Goal: Navigation & Orientation: Understand site structure

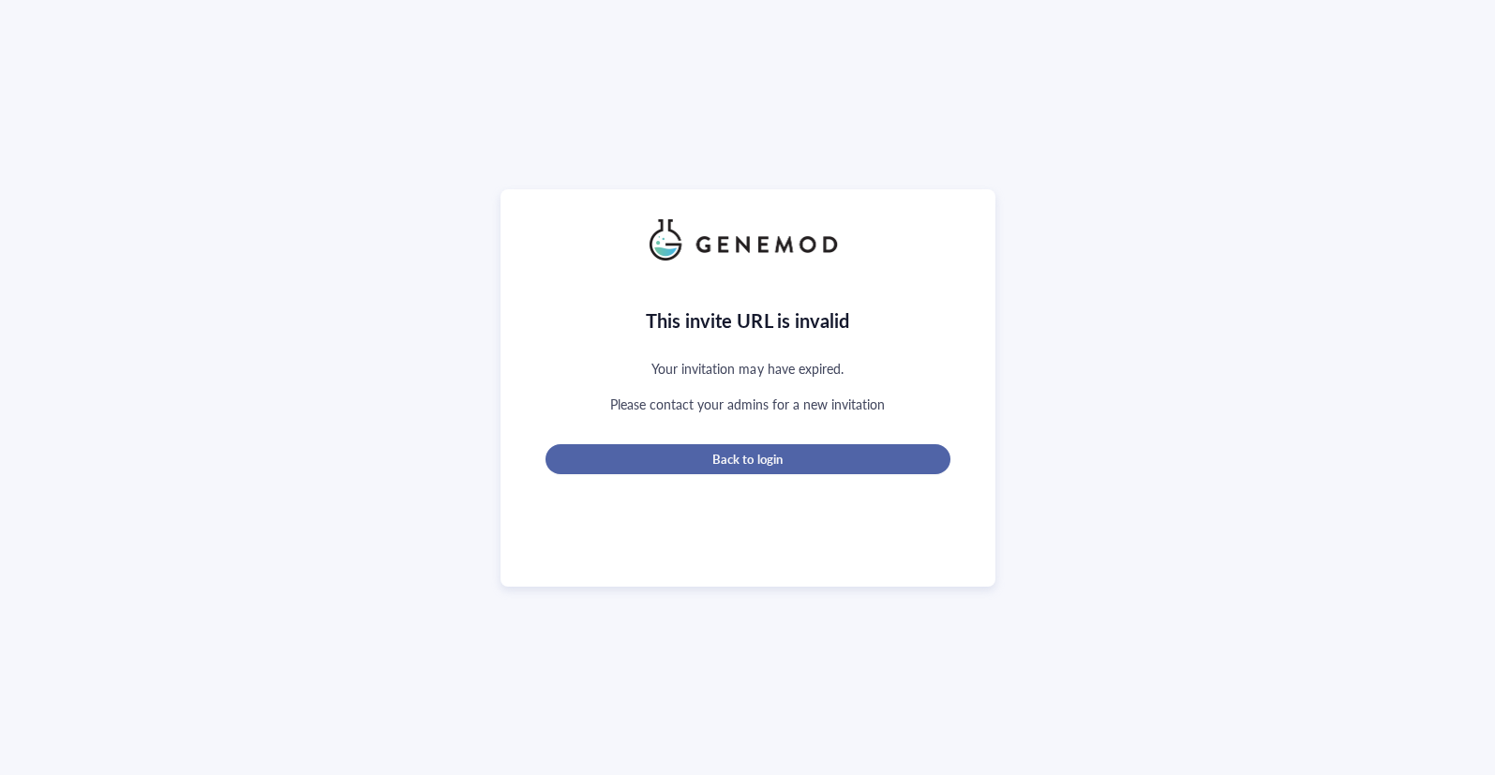
click at [704, 453] on div "Back to login" at bounding box center [747, 459] width 345 height 17
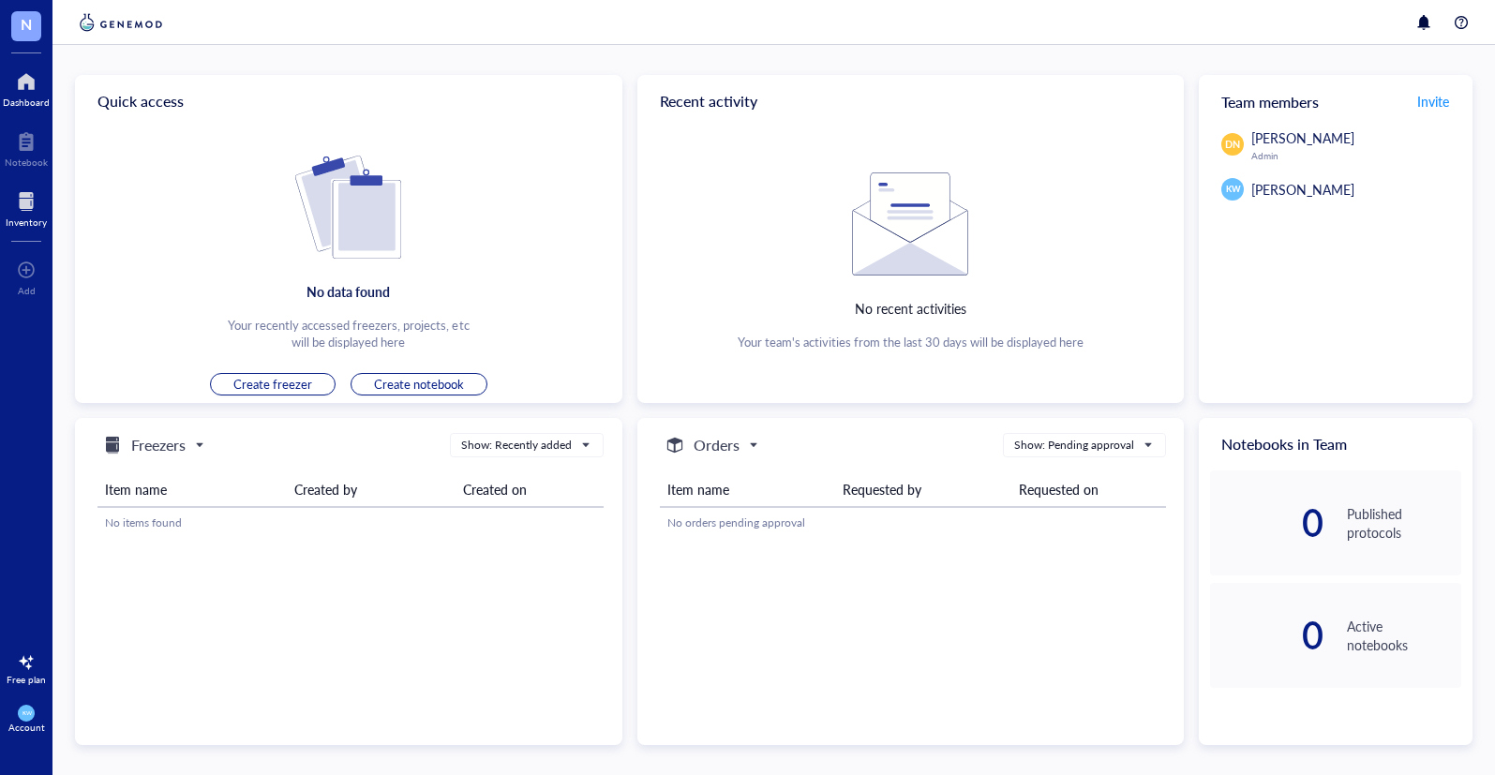
click at [24, 222] on div "Inventory" at bounding box center [26, 222] width 41 height 11
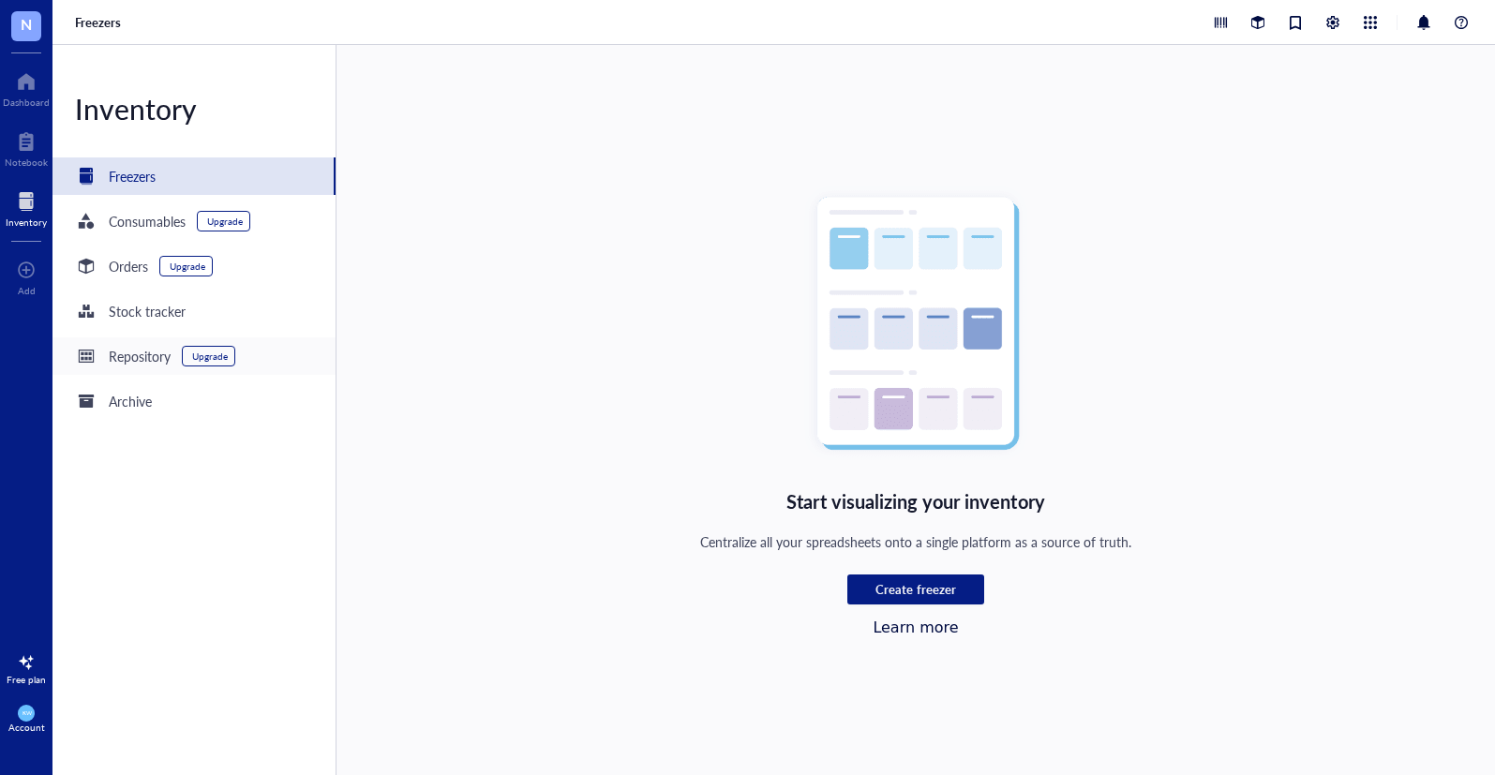
click at [144, 351] on div "Repository" at bounding box center [140, 356] width 62 height 21
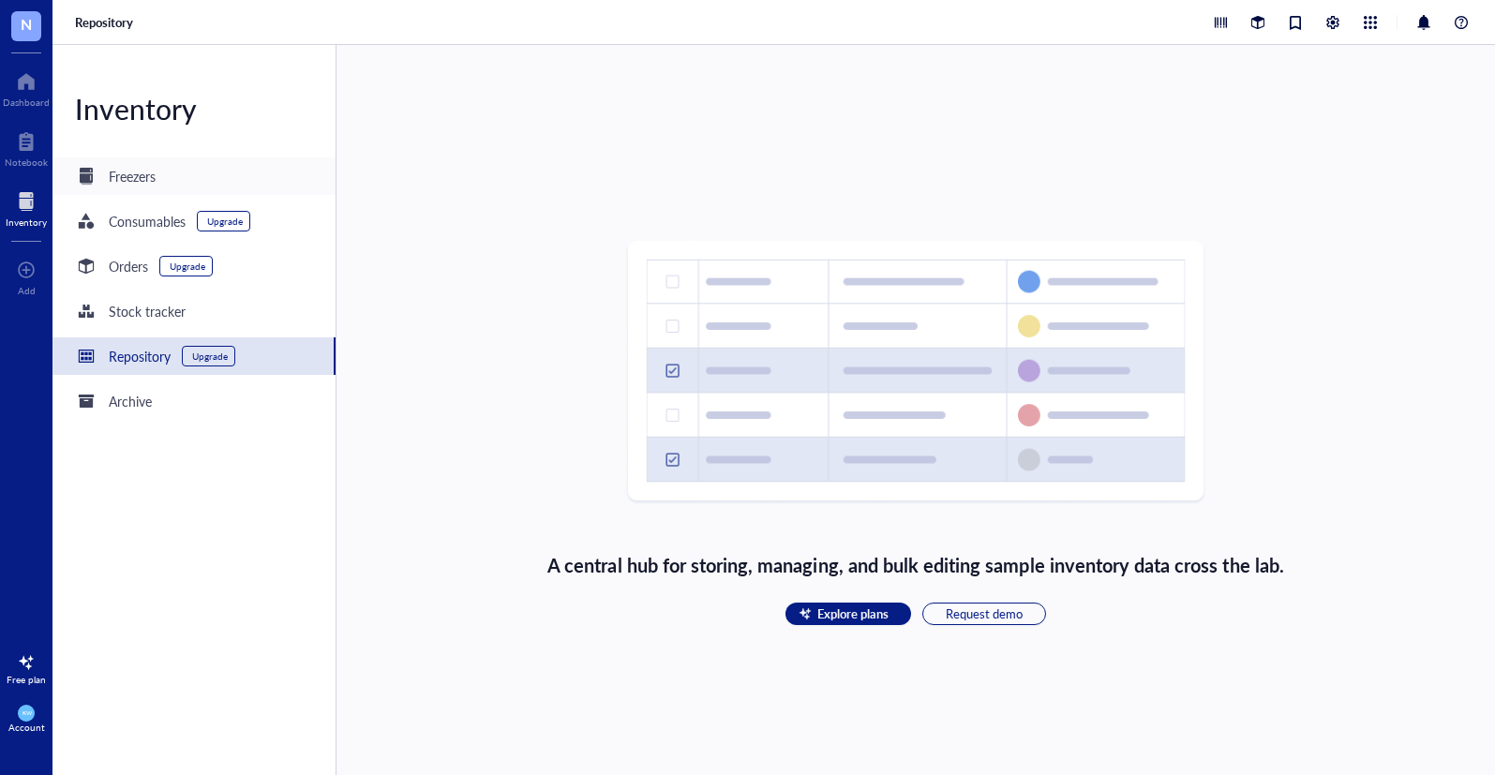
click at [117, 166] on div "Freezers" at bounding box center [132, 176] width 47 height 21
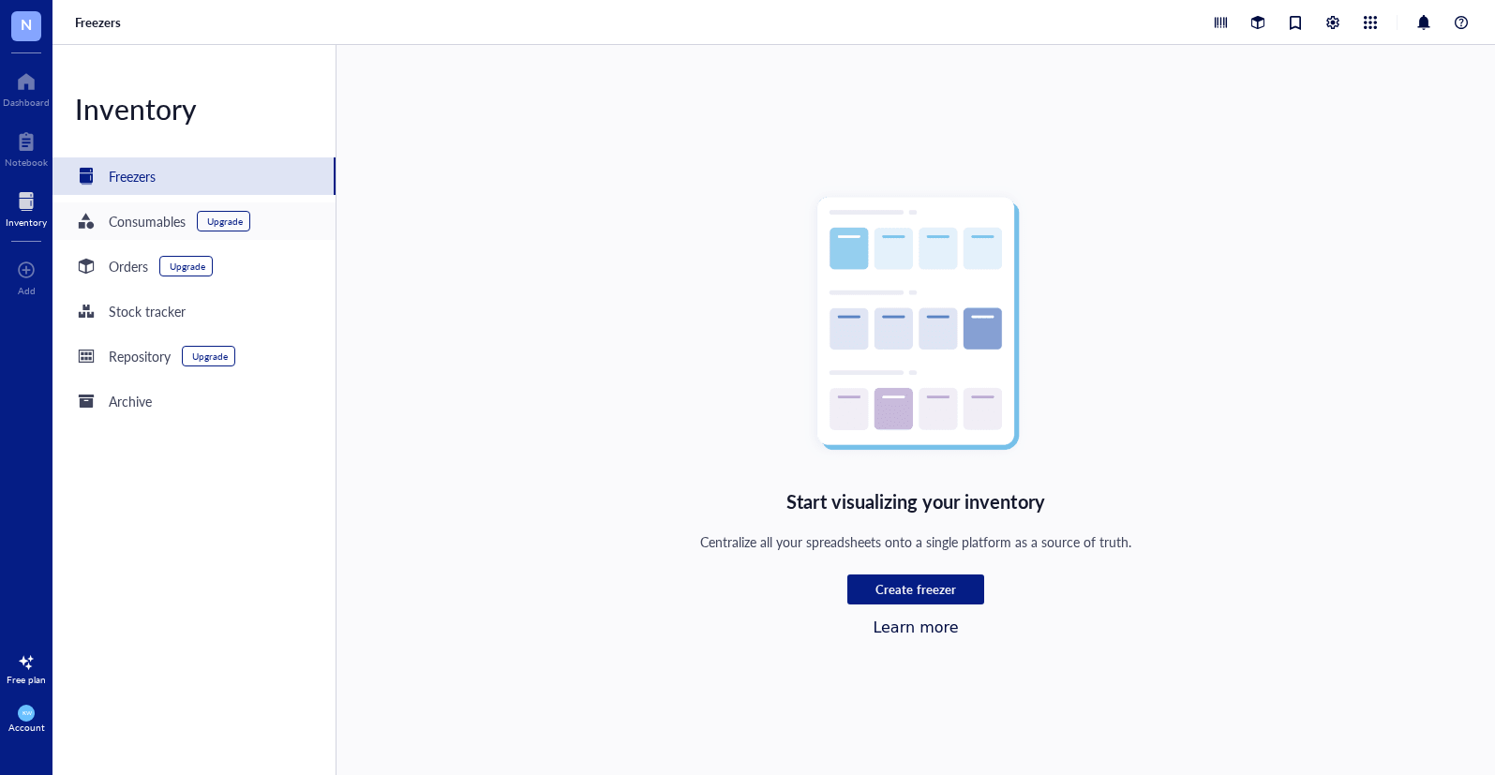
click at [137, 221] on div "Consumables" at bounding box center [147, 221] width 77 height 21
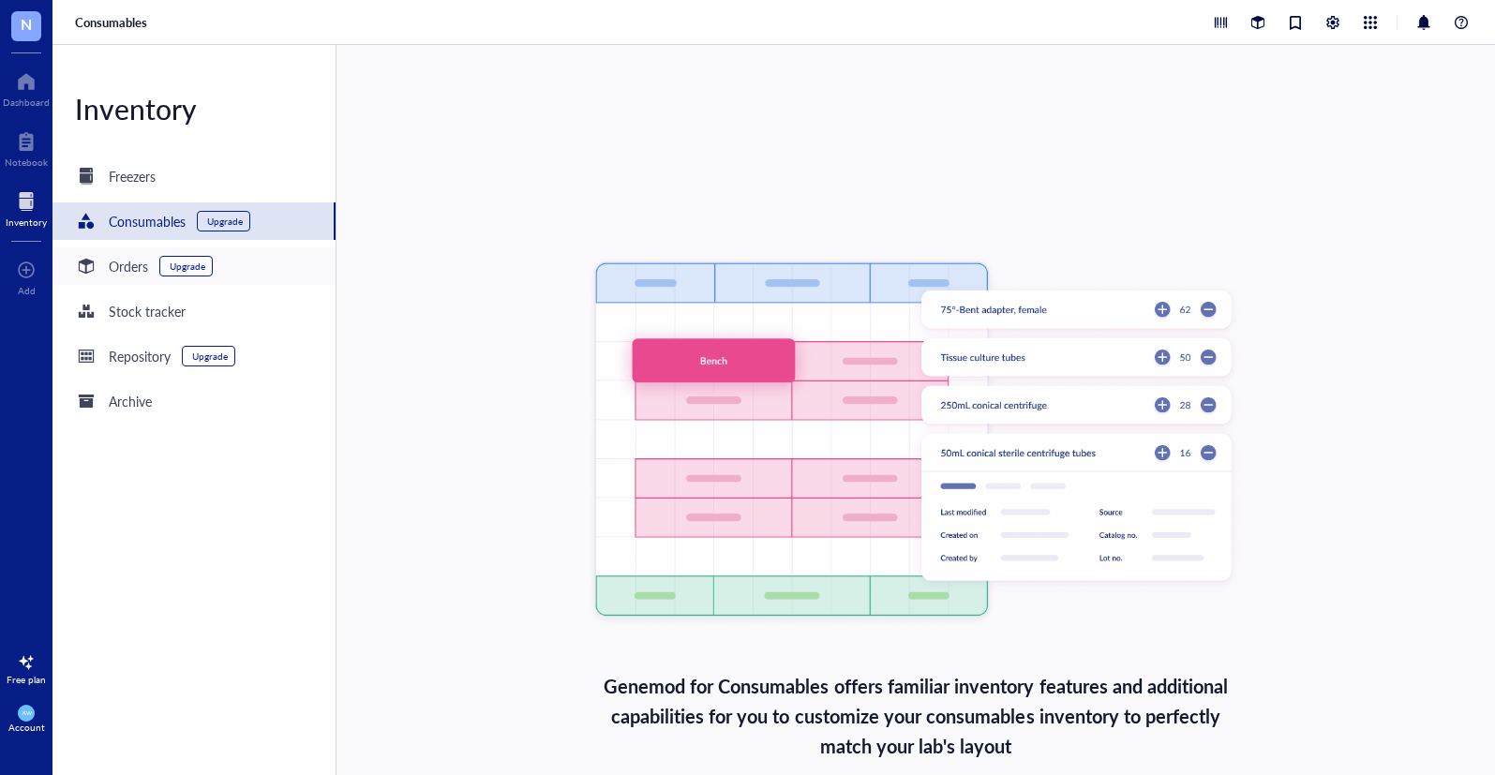
click at [136, 252] on div "Orders Upgrade" at bounding box center [193, 265] width 283 height 37
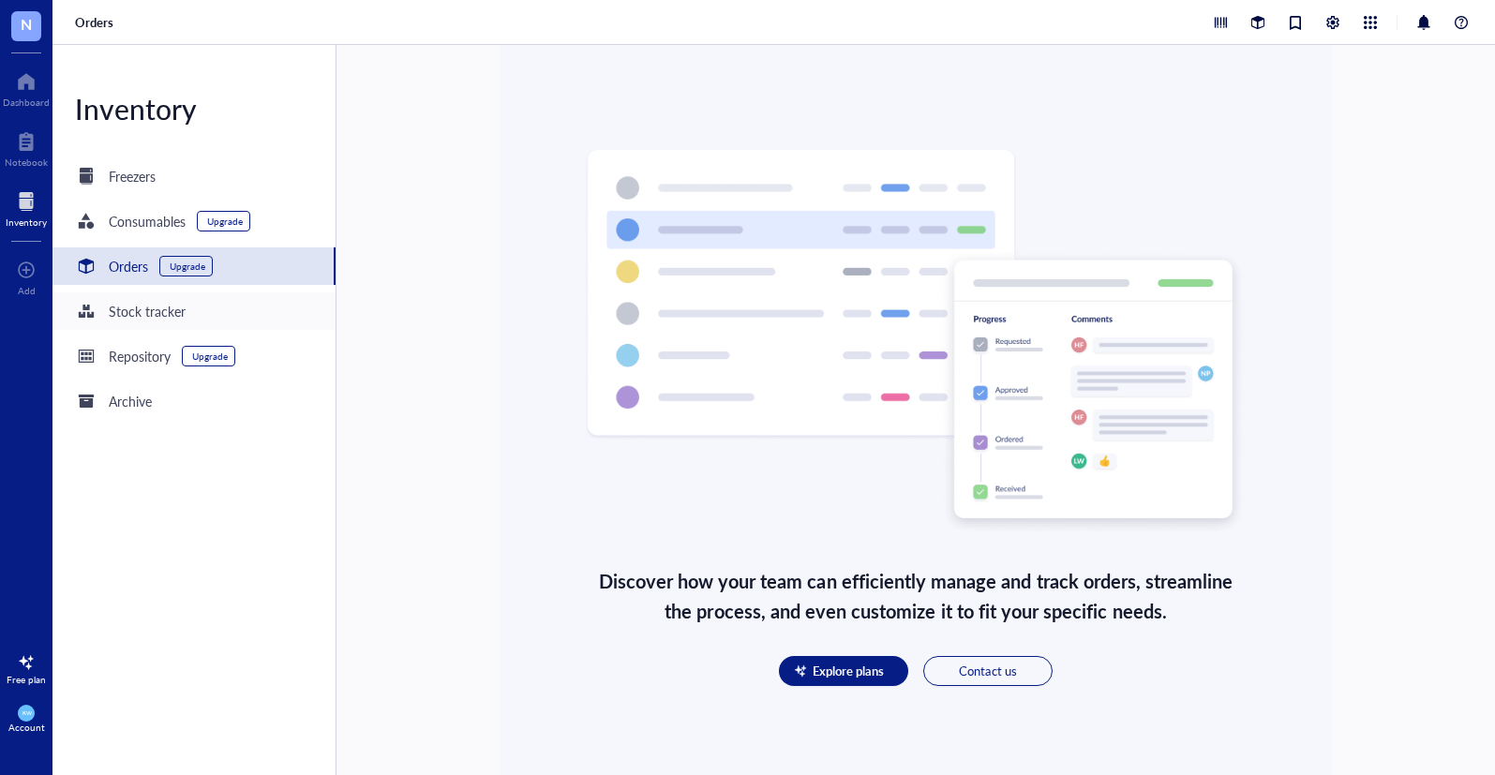
click at [130, 322] on div "Stock tracker" at bounding box center [193, 310] width 283 height 37
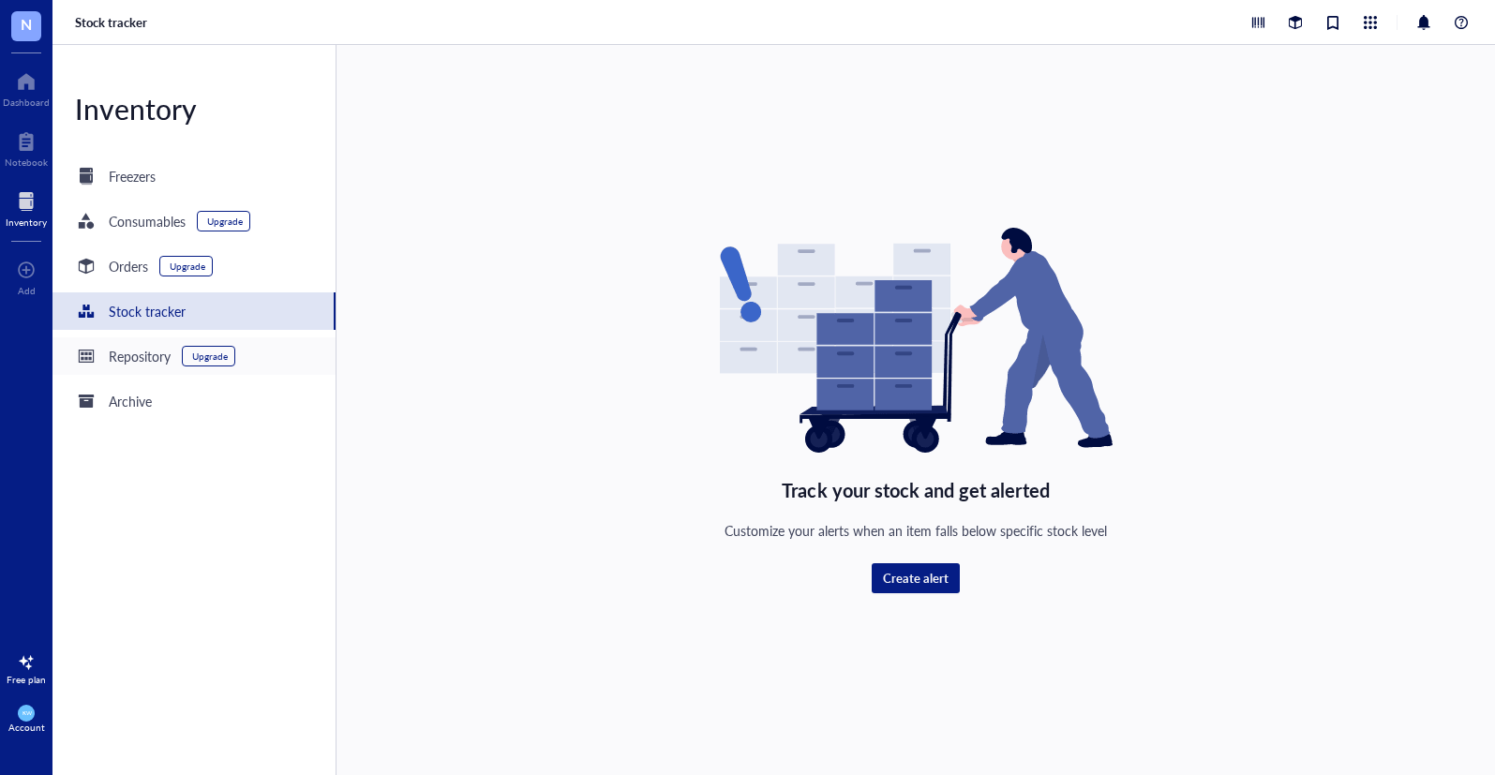
click at [130, 357] on div "Repository" at bounding box center [140, 356] width 62 height 21
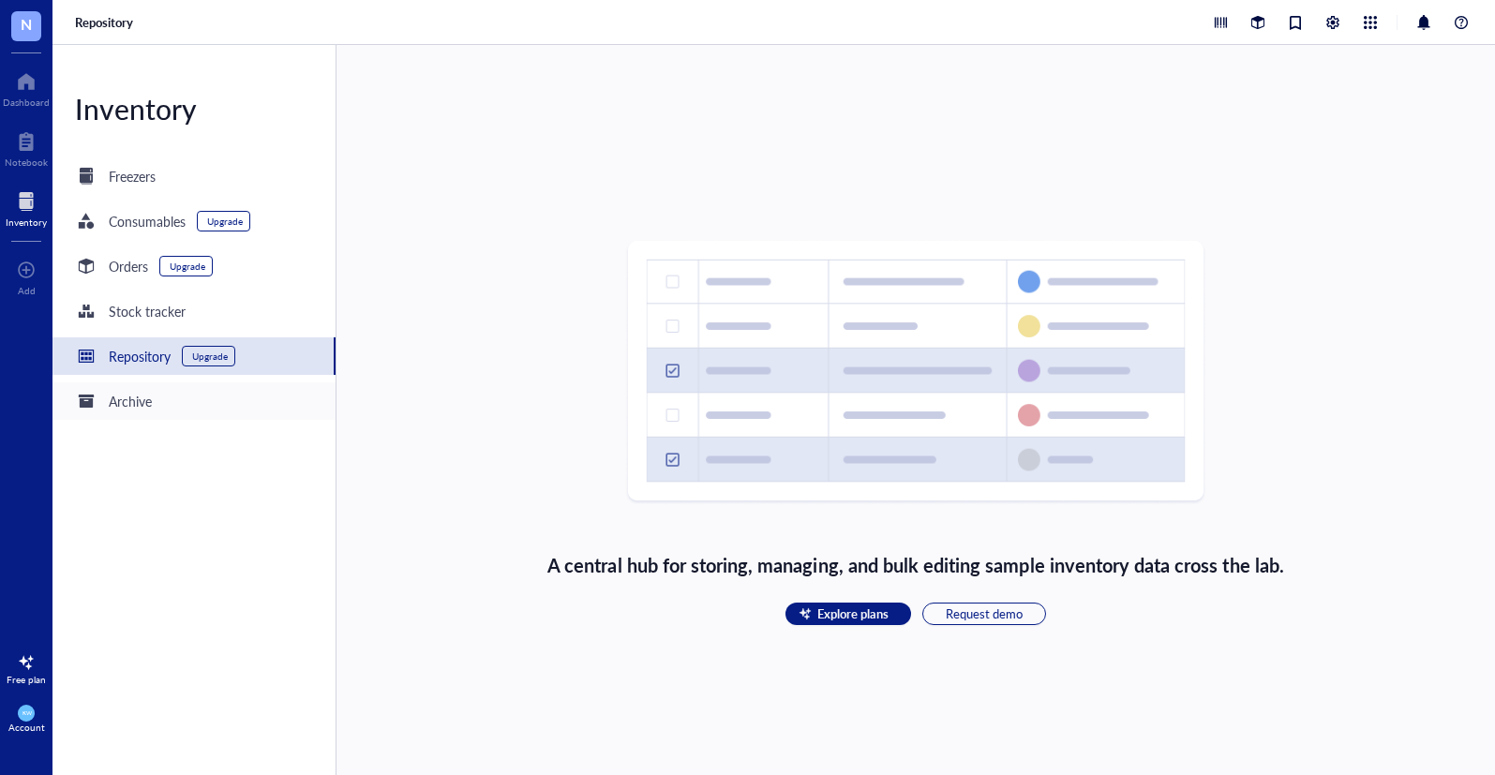
click at [127, 409] on div "Archive" at bounding box center [130, 401] width 43 height 21
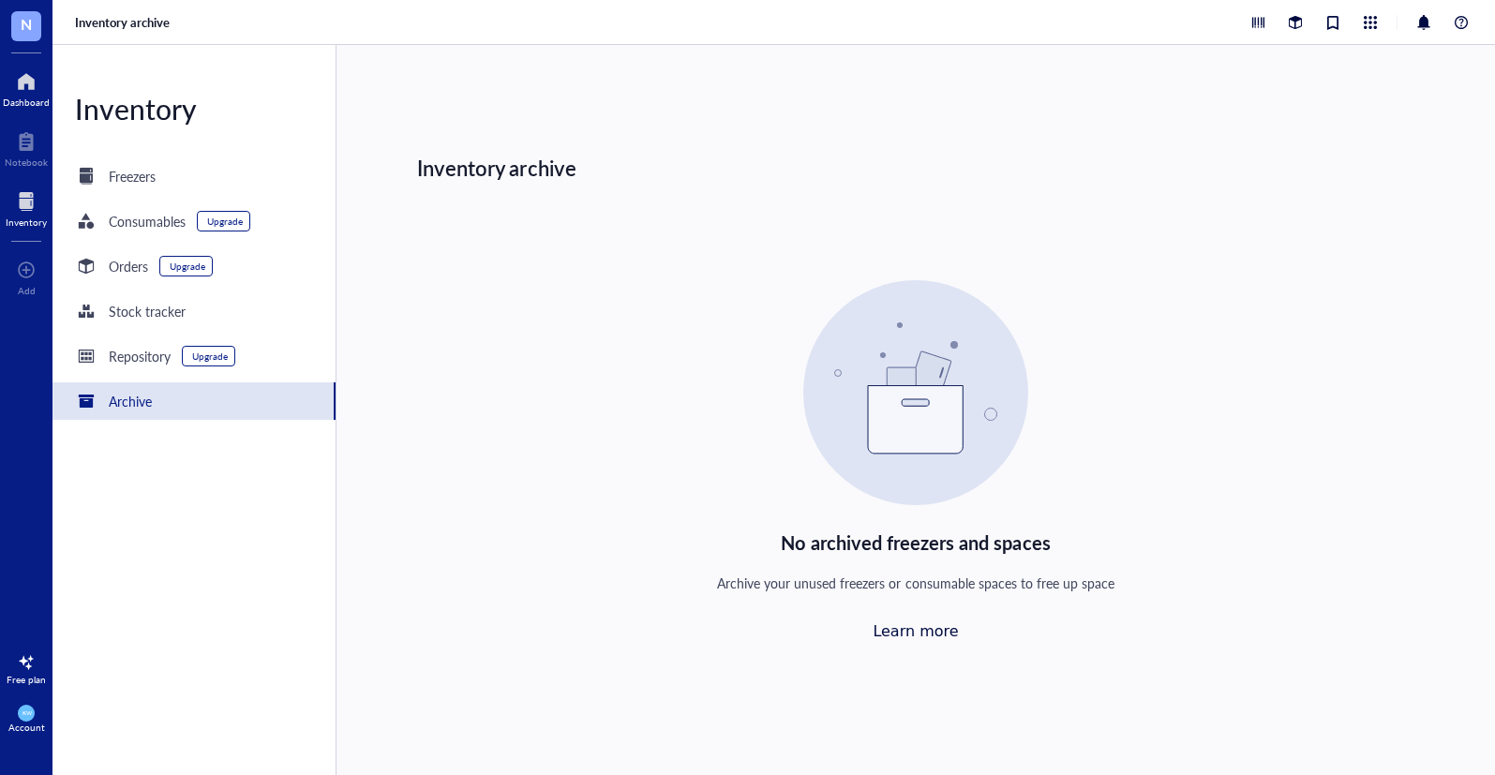
drag, startPoint x: 28, startPoint y: 135, endPoint x: 21, endPoint y: 110, distance: 26.4
click at [28, 134] on div at bounding box center [26, 142] width 43 height 30
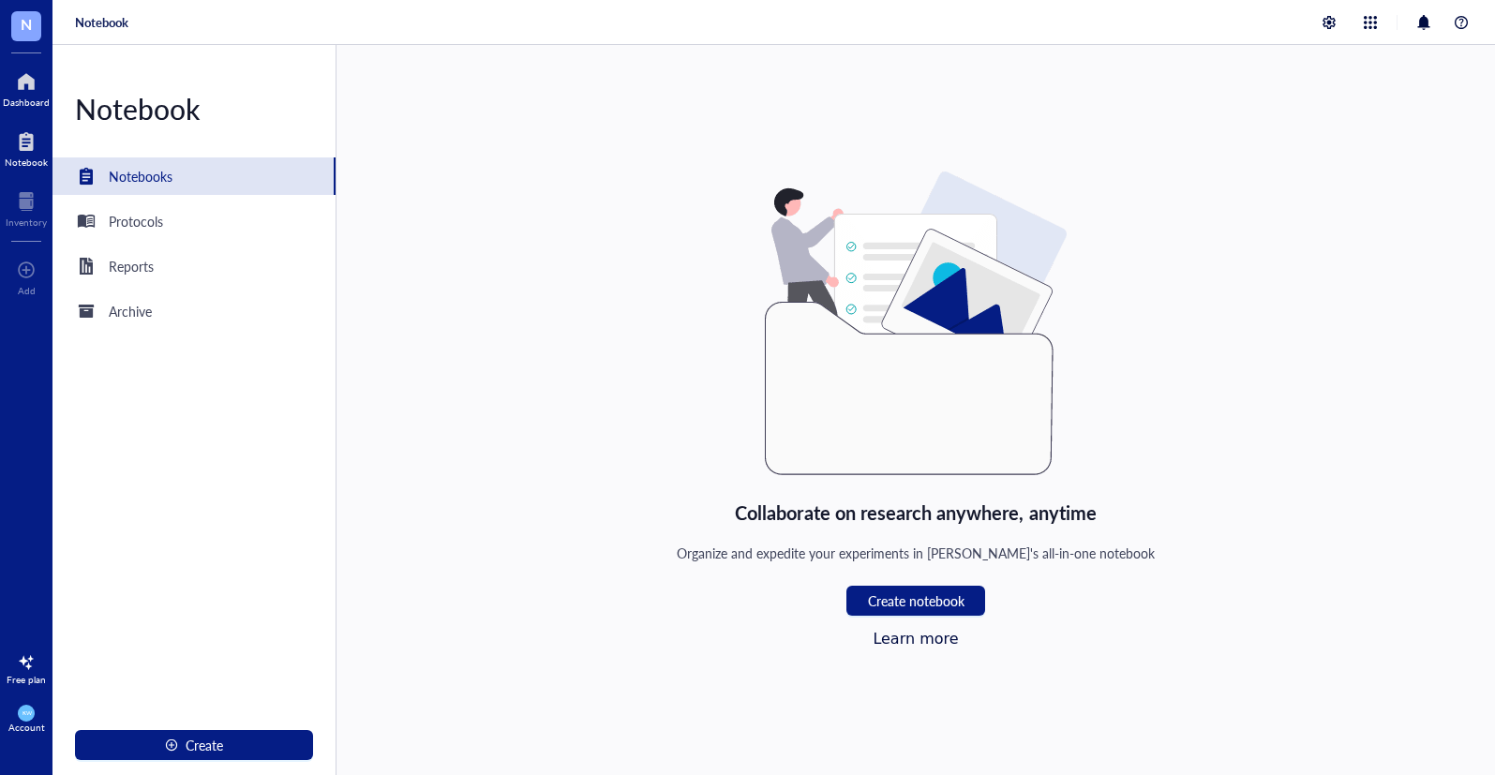
click at [17, 91] on div at bounding box center [26, 82] width 47 height 30
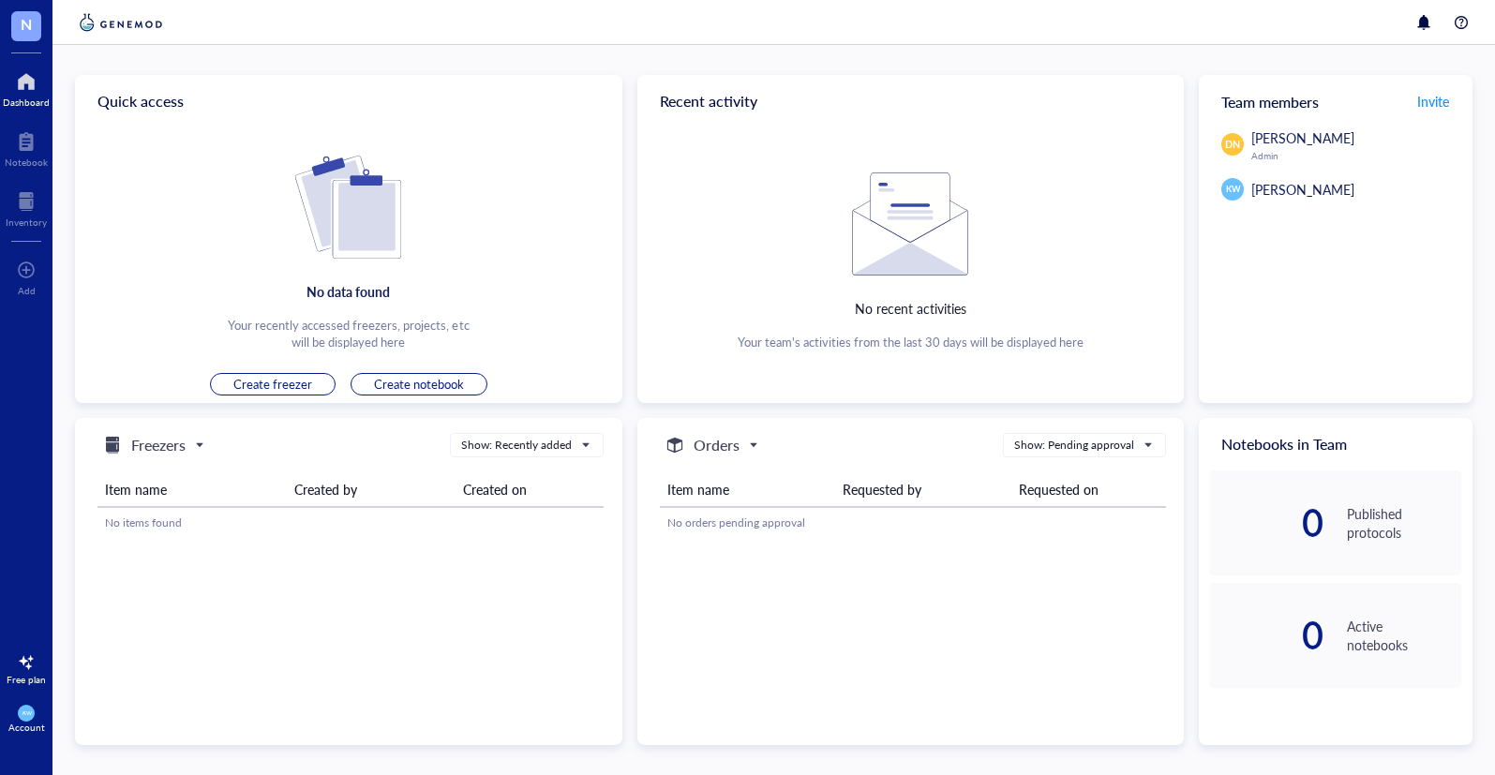
click at [203, 445] on span at bounding box center [153, 445] width 105 height 28
click at [402, 446] on div "Freezers Freezers Orders Consumables Projects Show: Recently added" at bounding box center [347, 445] width 514 height 24
